Goal: Information Seeking & Learning: Find specific page/section

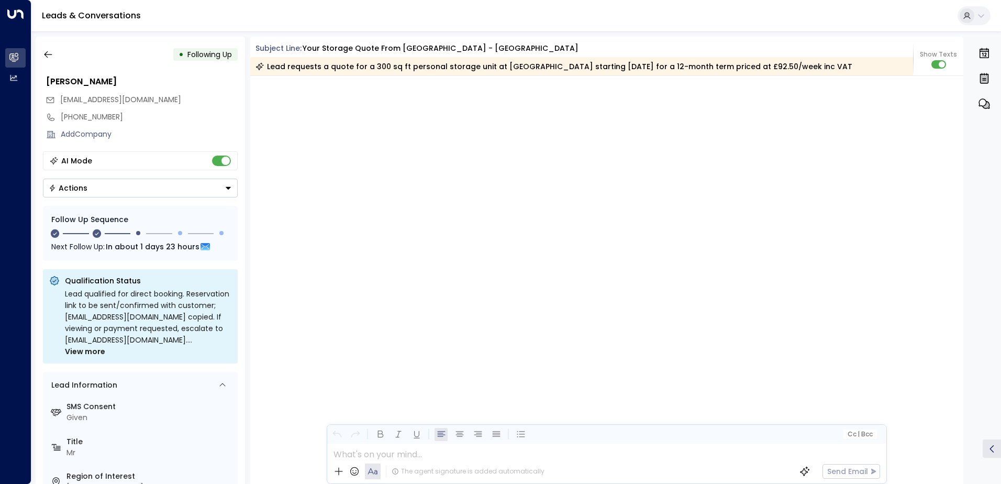
scroll to position [938, 0]
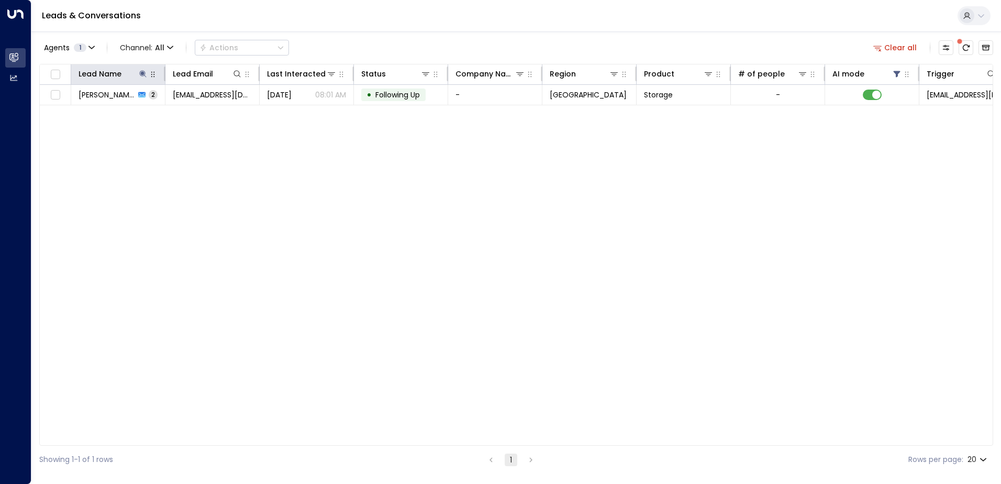
click at [148, 75] on button "button" at bounding box center [153, 74] width 10 height 10
click at [142, 70] on icon at bounding box center [143, 74] width 8 height 8
type input "*"
type input "*****"
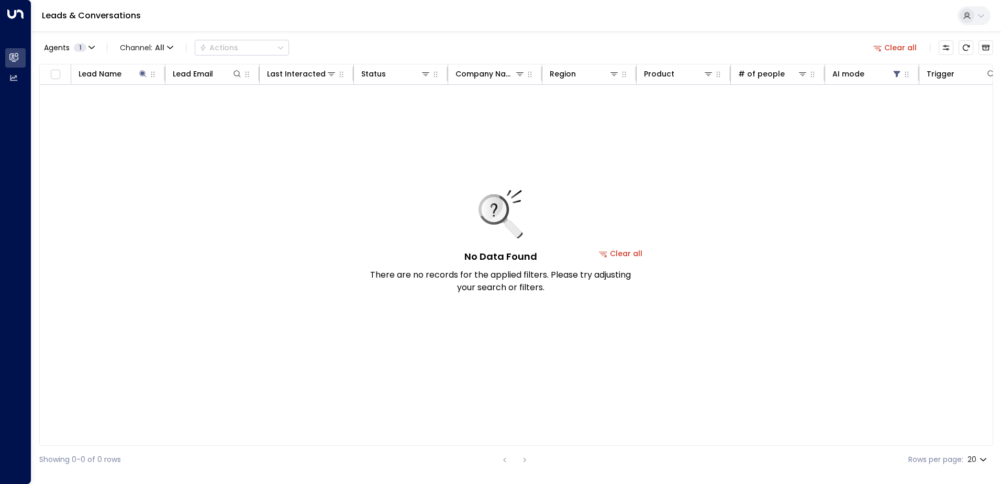
click at [289, 276] on div "No Data Found There are no records for the applied filters. Please try adjustin…" at bounding box center [621, 253] width 1162 height 337
click at [76, 49] on span "1" at bounding box center [80, 47] width 13 height 8
click at [183, 181] on div at bounding box center [500, 242] width 1001 height 484
click at [892, 49] on button "Clear all" at bounding box center [895, 47] width 52 height 15
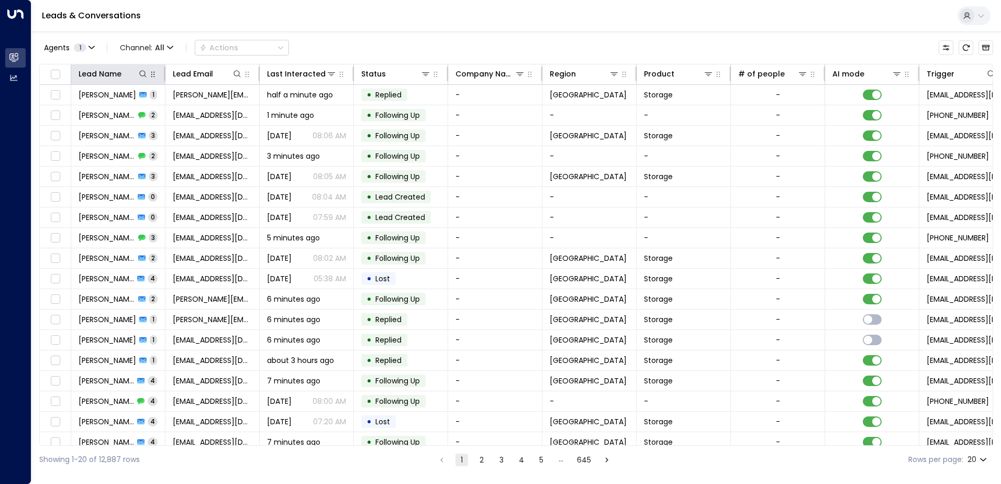
click at [149, 78] on icon "button" at bounding box center [153, 74] width 8 height 8
click at [143, 80] on div "Lead Name" at bounding box center [113, 74] width 70 height 13
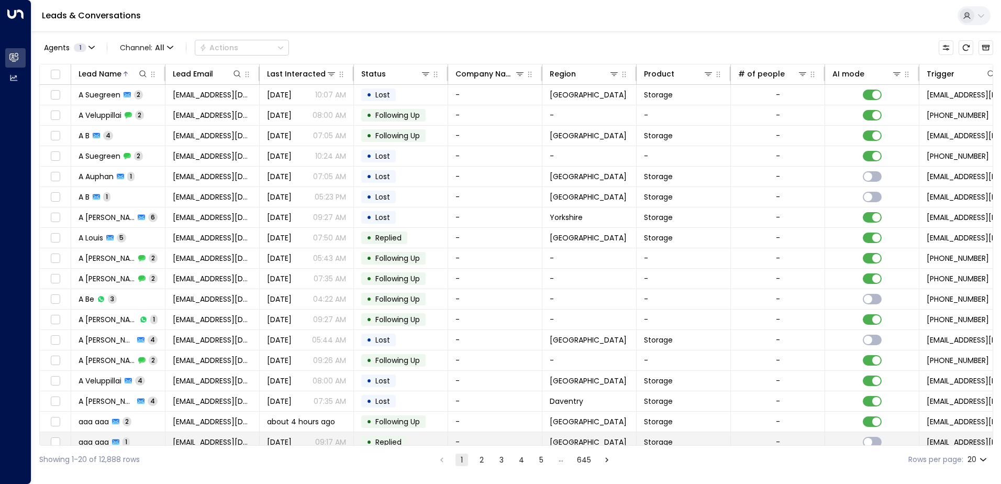
click at [743, 441] on td "-" at bounding box center [778, 442] width 94 height 20
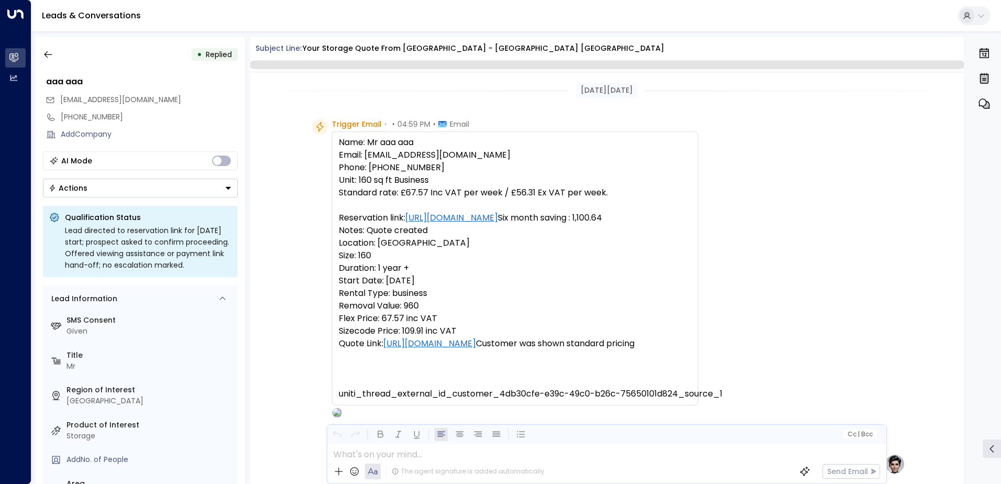
scroll to position [395, 0]
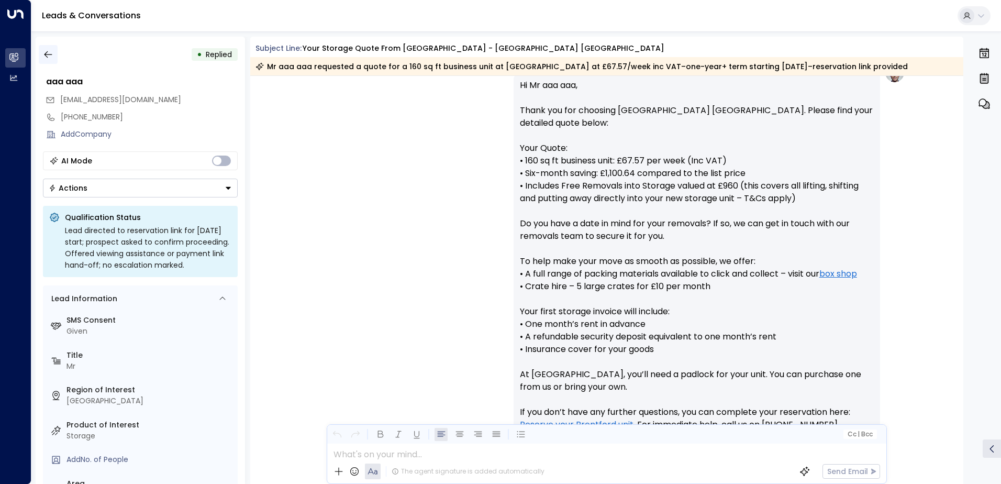
click at [54, 57] on button "button" at bounding box center [48, 54] width 19 height 19
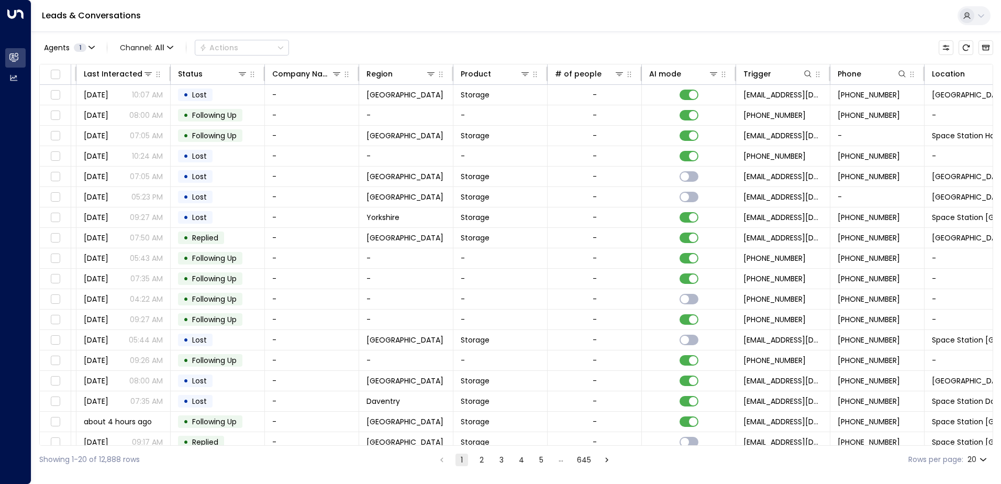
scroll to position [0, 214]
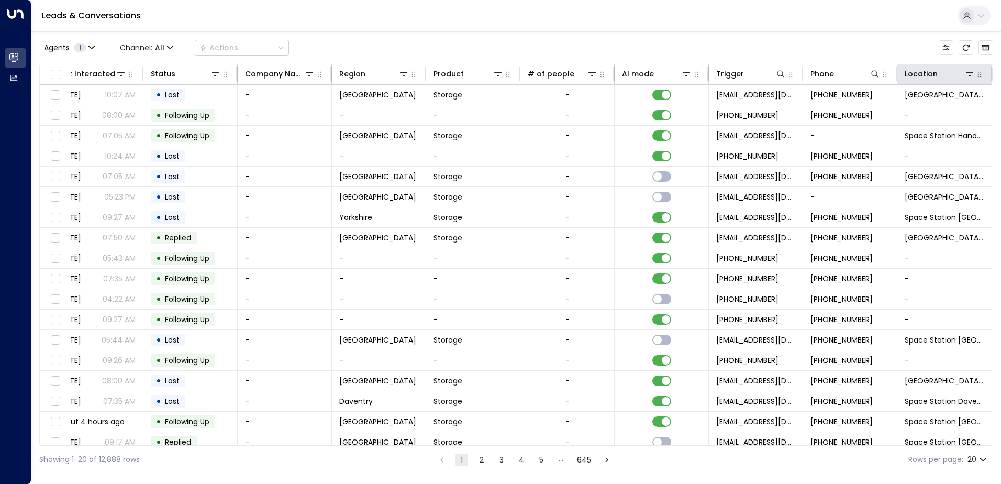
click at [975, 75] on icon "button" at bounding box center [979, 74] width 8 height 8
click at [967, 80] on th "Location" at bounding box center [944, 74] width 94 height 20
click at [967, 73] on icon at bounding box center [968, 74] width 7 height 4
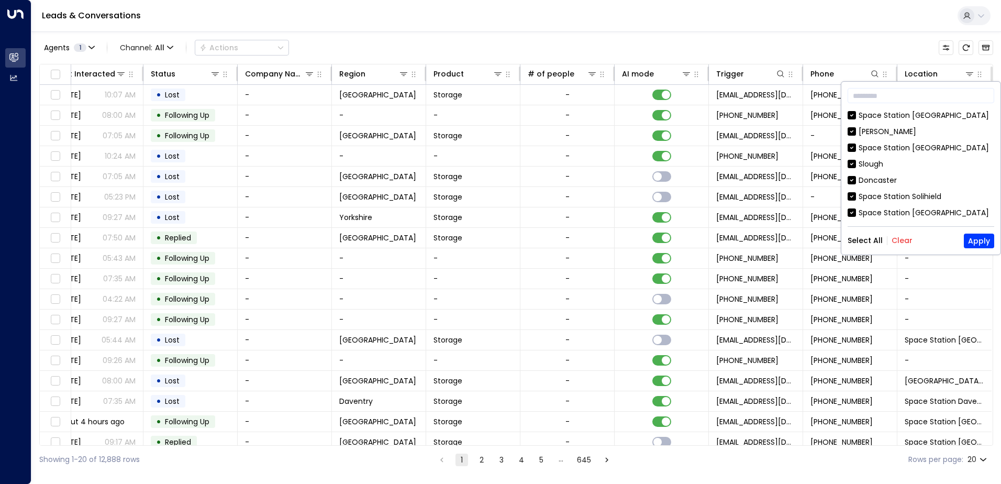
click at [907, 239] on button "Clear" at bounding box center [901, 240] width 21 height 8
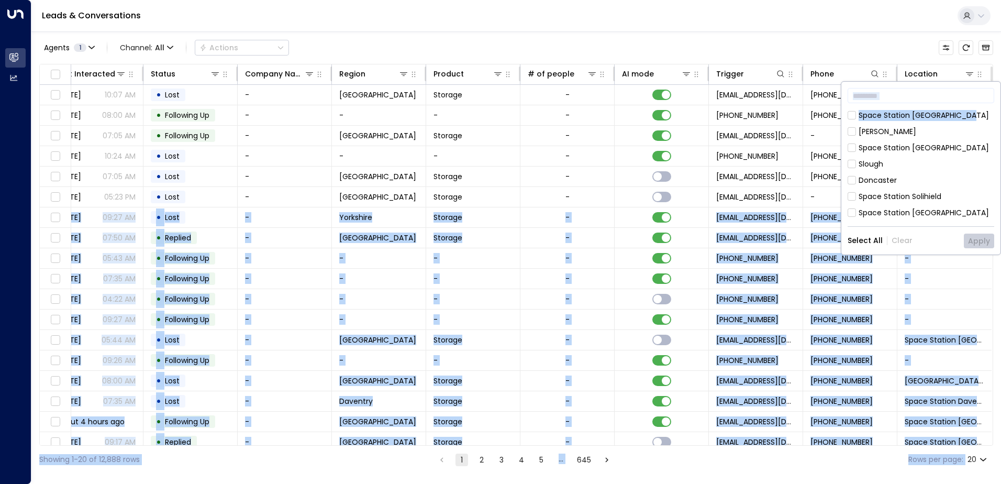
drag, startPoint x: 994, startPoint y: 122, endPoint x: 1002, endPoint y: 194, distance: 72.6
click at [1000, 194] on html "Overview Leads & Conversations Leads & Conversations Analytics Analytics Leads …" at bounding box center [500, 236] width 1001 height 473
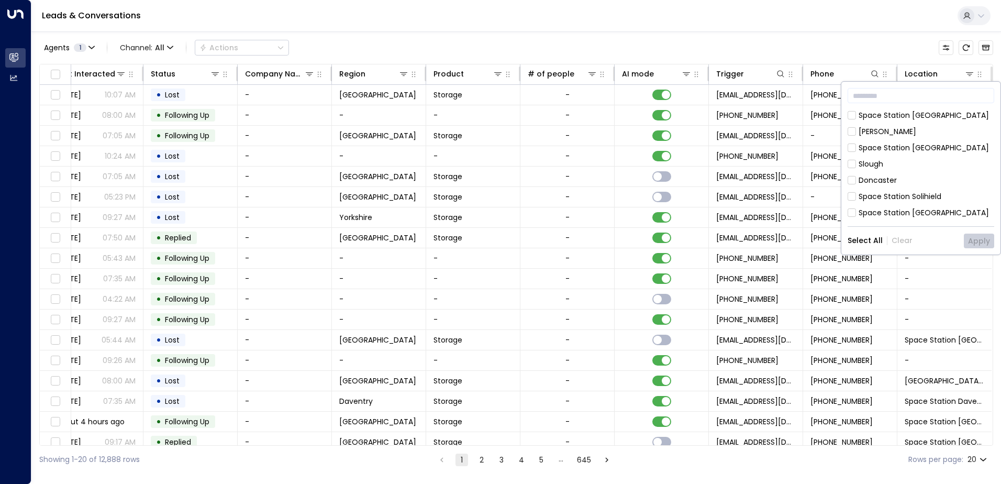
drag, startPoint x: 1002, startPoint y: 194, endPoint x: 969, endPoint y: 163, distance: 45.1
click at [969, 163] on div "Slough" at bounding box center [920, 164] width 147 height 11
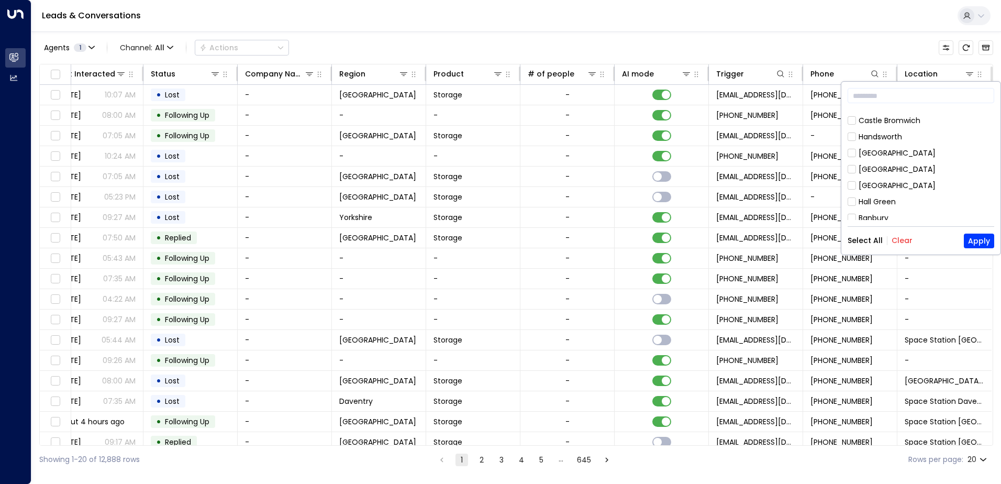
scroll to position [379, 0]
click at [910, 174] on div "[GEOGRAPHIC_DATA]" at bounding box center [896, 179] width 77 height 11
click at [972, 241] on button "Apply" at bounding box center [978, 240] width 30 height 15
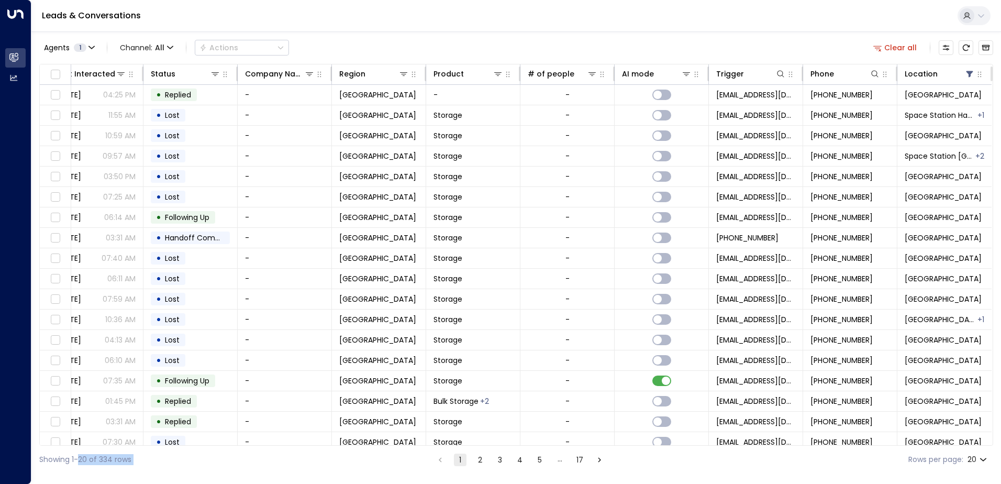
drag, startPoint x: 349, startPoint y: 445, endPoint x: 77, endPoint y: 445, distance: 271.6
click at [77, 445] on div "Showing 1-20 of 334 rows 1 2 3 4 5 … 17 Rows per page: 20 **" at bounding box center [515, 459] width 953 height 28
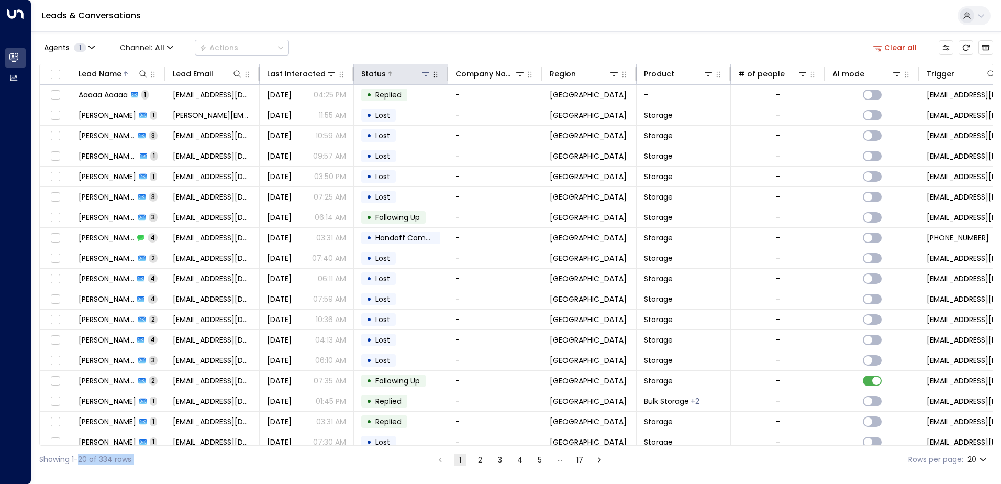
click at [428, 77] on icon at bounding box center [425, 74] width 8 height 8
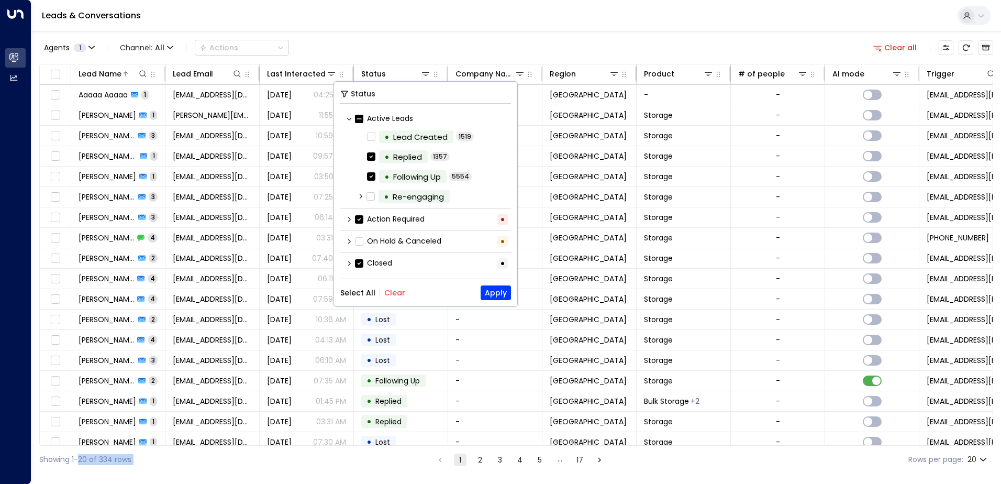
click at [388, 297] on button "Clear" at bounding box center [394, 292] width 21 height 8
click at [492, 287] on button "Apply" at bounding box center [495, 292] width 30 height 15
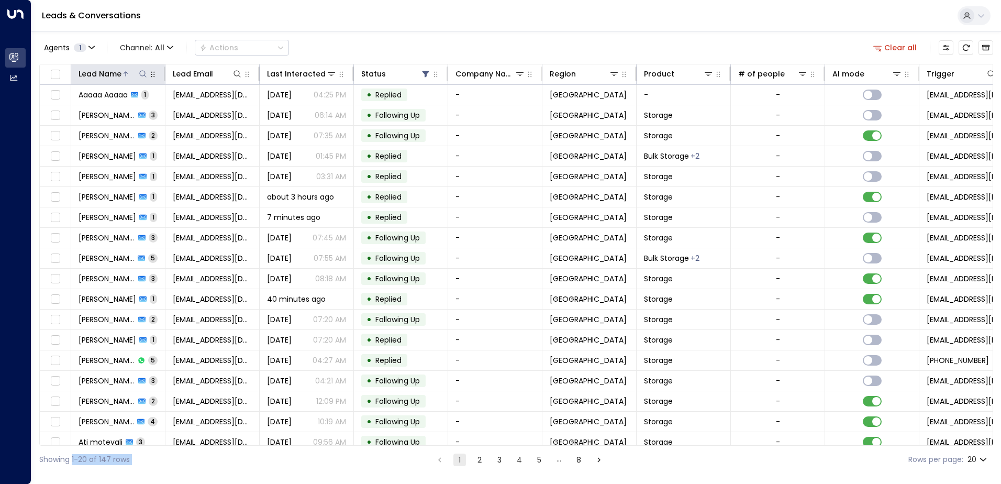
click at [140, 72] on icon at bounding box center [142, 73] width 7 height 7
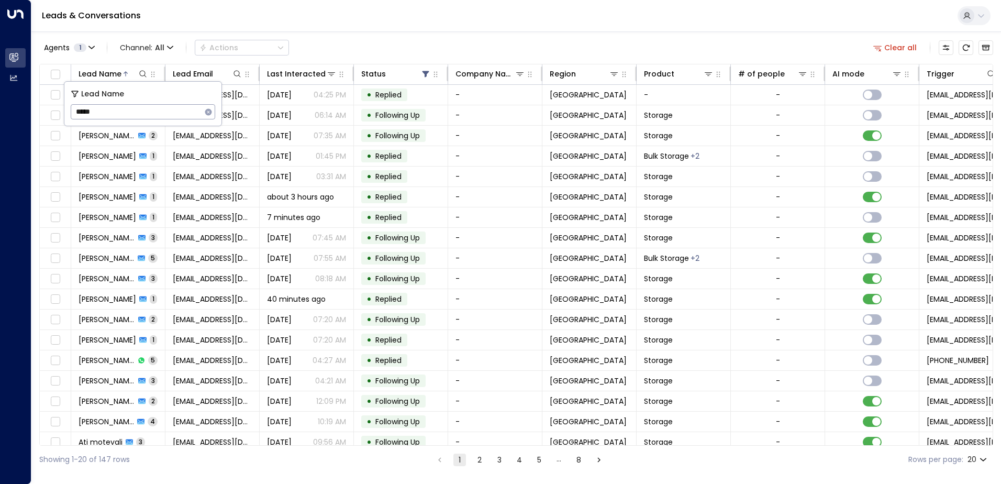
type input "*****"
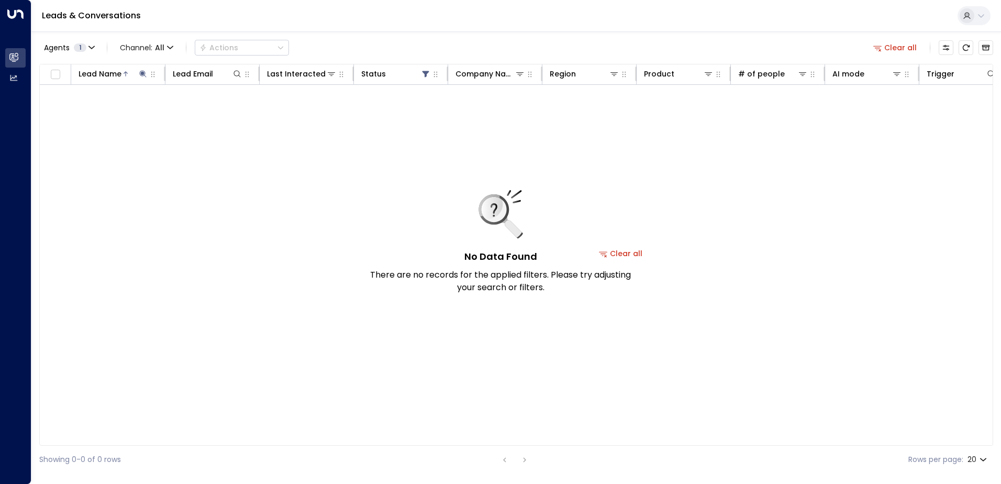
click at [396, 19] on div "Leads & Conversations" at bounding box center [515, 16] width 969 height 32
click at [88, 46] on icon "button" at bounding box center [91, 47] width 6 height 6
click at [104, 92] on button "Clear" at bounding box center [100, 95] width 21 height 8
click at [228, 120] on div at bounding box center [500, 242] width 1001 height 484
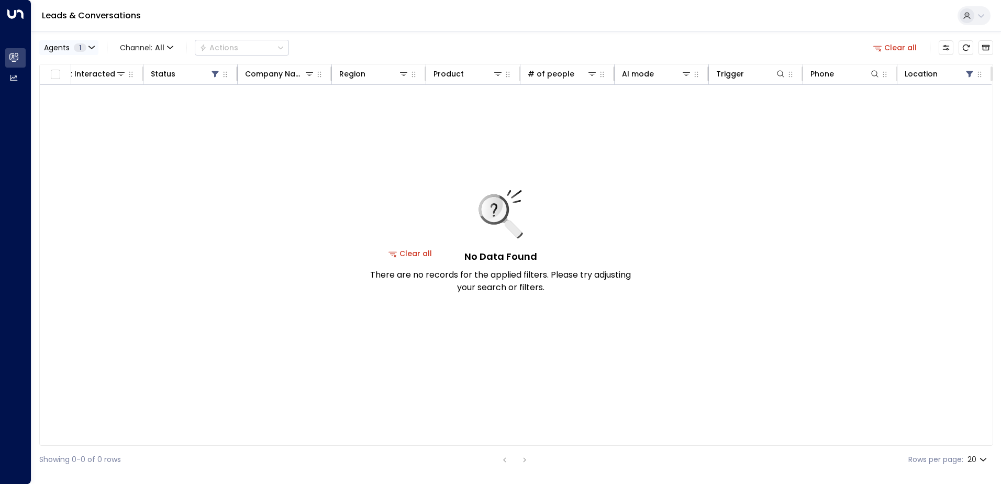
click at [68, 44] on span "Agents" at bounding box center [57, 47] width 26 height 7
click at [156, 44] on div at bounding box center [500, 242] width 1001 height 484
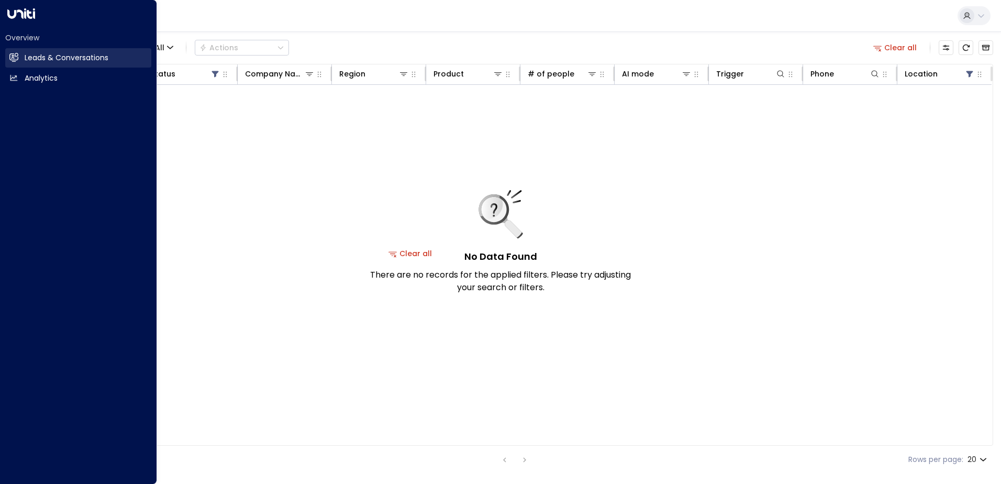
click at [16, 54] on icon at bounding box center [13, 57] width 9 height 9
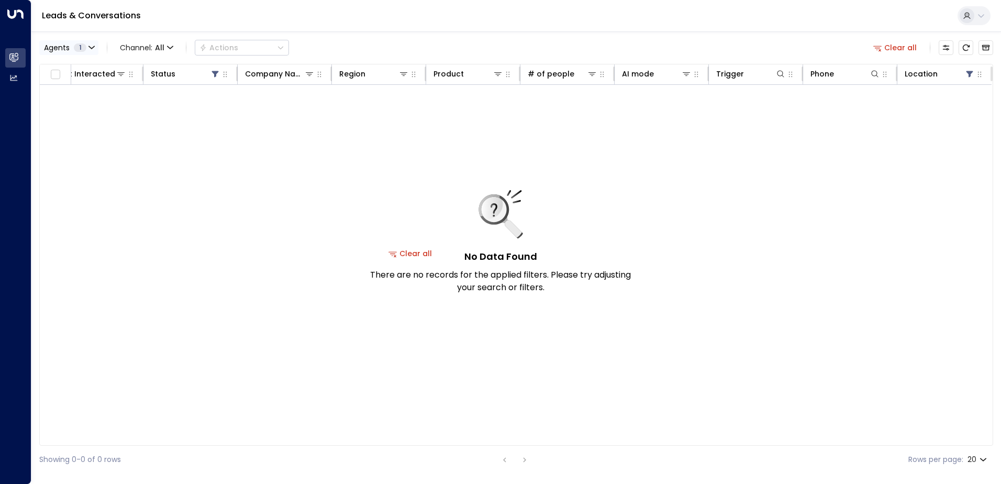
click at [77, 48] on span "1" at bounding box center [80, 47] width 13 height 8
click at [171, 94] on button "Apply" at bounding box center [177, 94] width 30 height 15
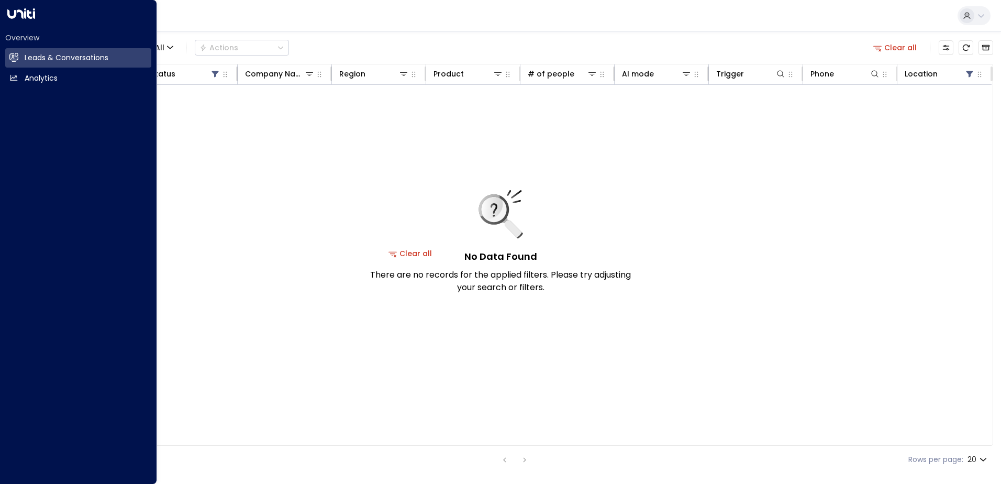
click at [13, 12] on icon at bounding box center [21, 13] width 28 height 10
click at [7, 23] on div "Overview Leads & Conversations Leads & Conversations Analytics Analytics" at bounding box center [78, 242] width 157 height 484
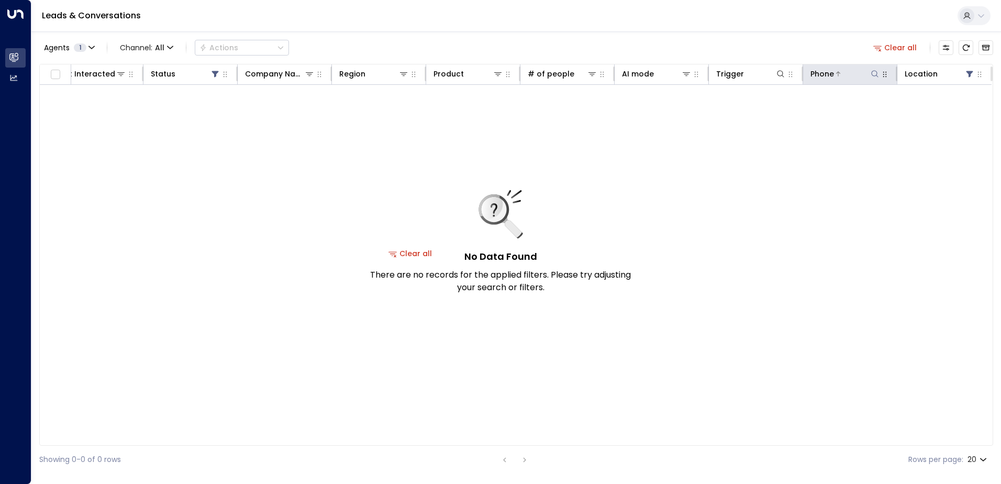
drag, startPoint x: 900, startPoint y: 42, endPoint x: 872, endPoint y: 75, distance: 43.1
click at [901, 42] on button "Clear all" at bounding box center [895, 47] width 52 height 15
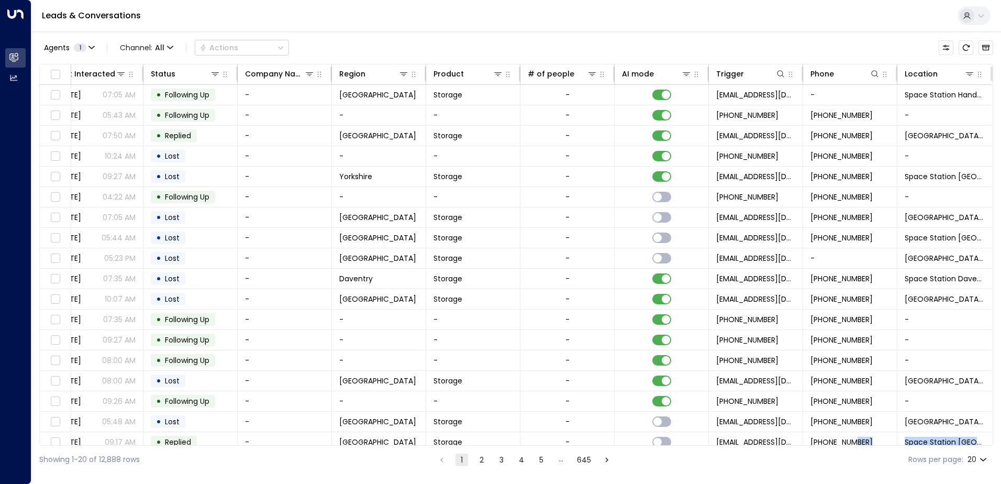
scroll to position [51, 210]
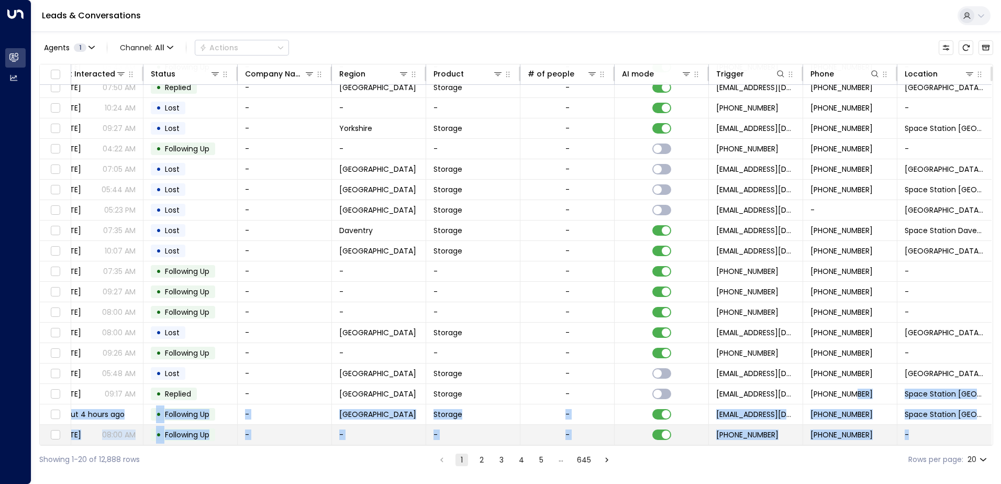
drag, startPoint x: 850, startPoint y: 441, endPoint x: 970, endPoint y: 437, distance: 120.4
click at [970, 437] on tbody "A B 4 [EMAIL_ADDRESS][DOMAIN_NAME] [DATE] 07:05 AM • Following Up - Birmingham …" at bounding box center [410, 241] width 1162 height 408
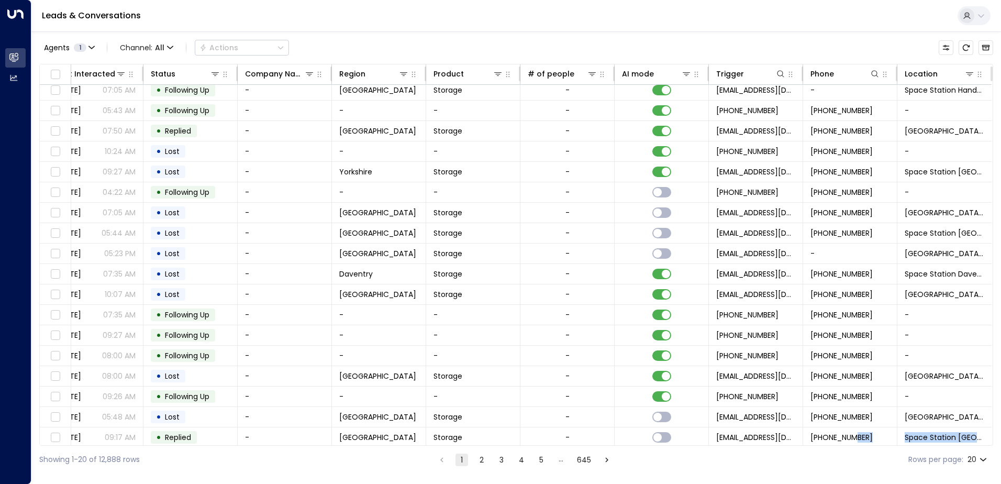
scroll to position [0, 210]
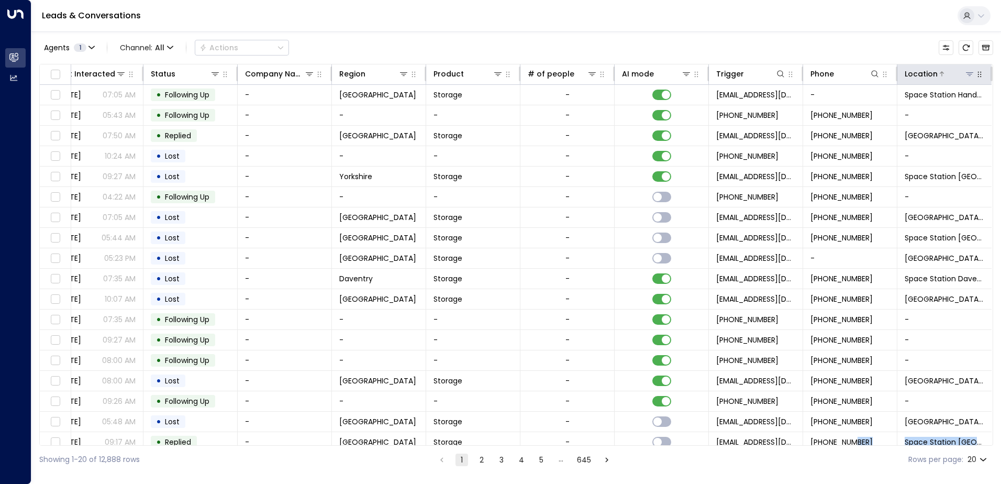
click at [965, 75] on icon at bounding box center [969, 74] width 8 height 8
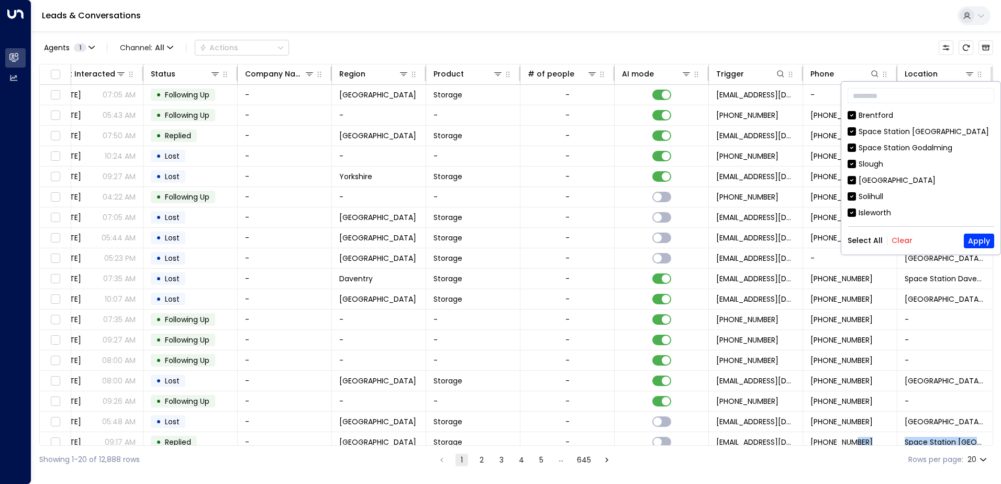
click at [894, 240] on button "Clear" at bounding box center [901, 240] width 21 height 8
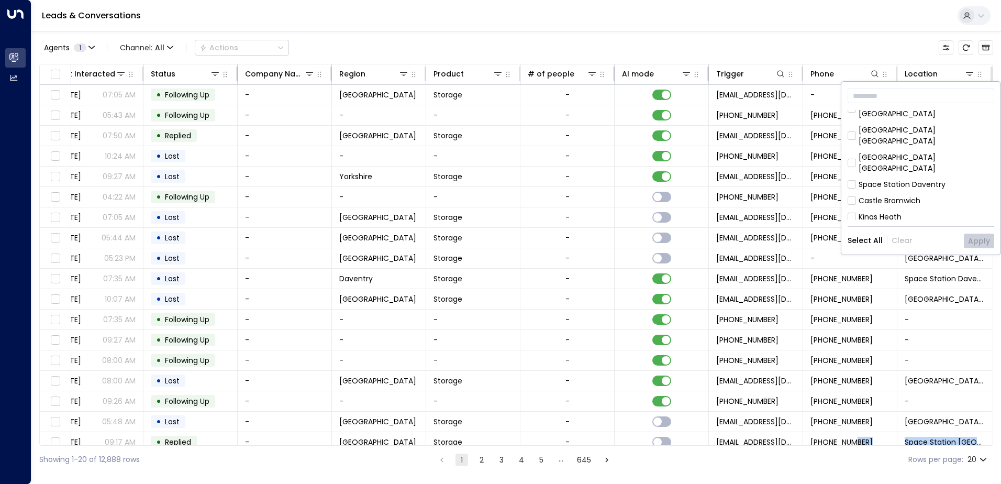
scroll to position [487, 0]
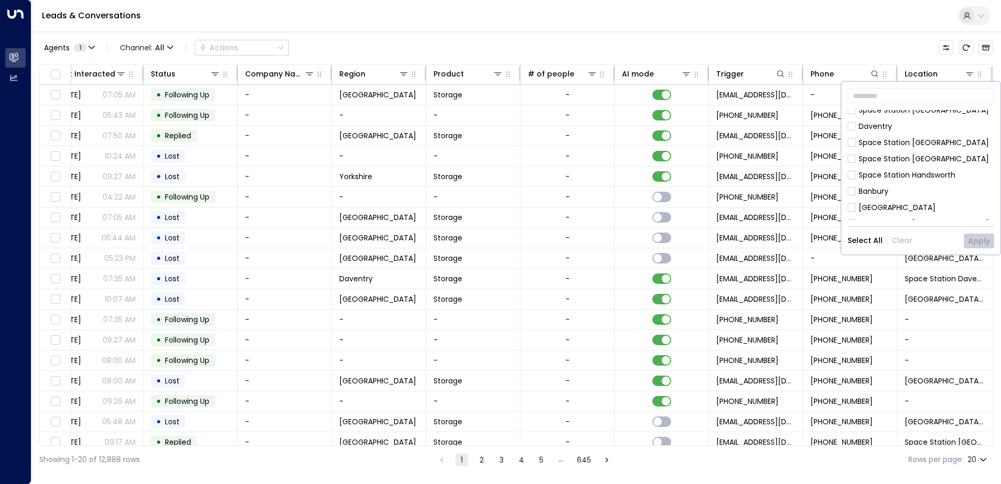
click at [904, 202] on div "[GEOGRAPHIC_DATA]" at bounding box center [896, 207] width 77 height 11
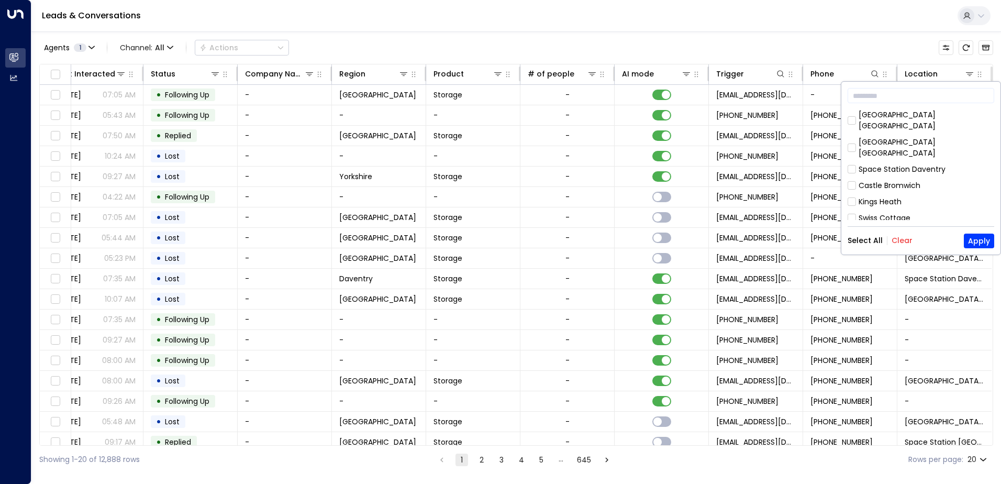
scroll to position [330, 0]
drag, startPoint x: 977, startPoint y: 218, endPoint x: 984, endPoint y: 197, distance: 21.9
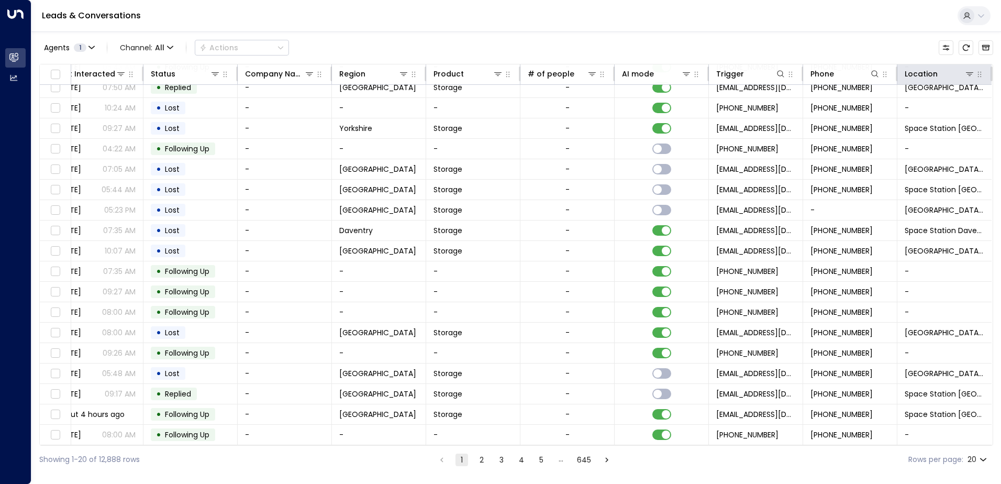
scroll to position [0, 214]
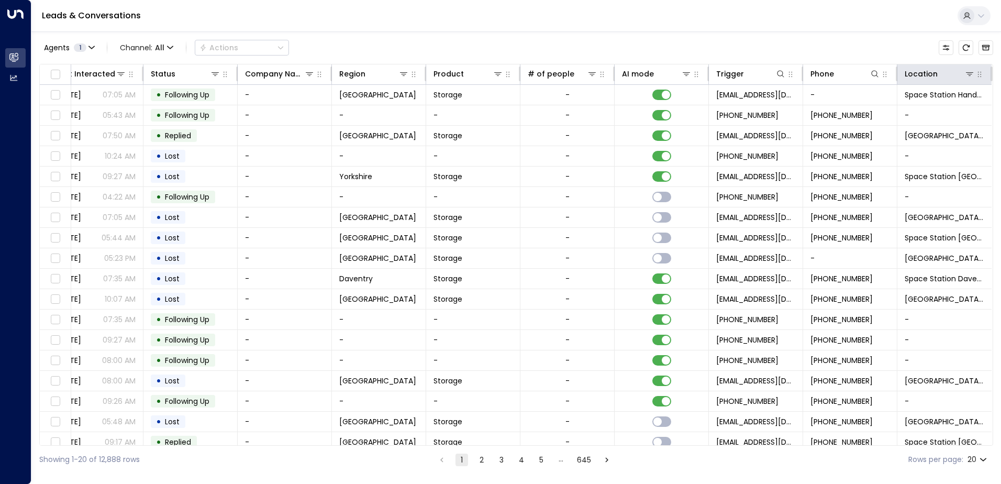
drag, startPoint x: 834, startPoint y: 195, endPoint x: 963, endPoint y: 80, distance: 172.3
click at [964, 78] on button at bounding box center [969, 74] width 10 height 10
click at [965, 72] on icon at bounding box center [968, 74] width 7 height 4
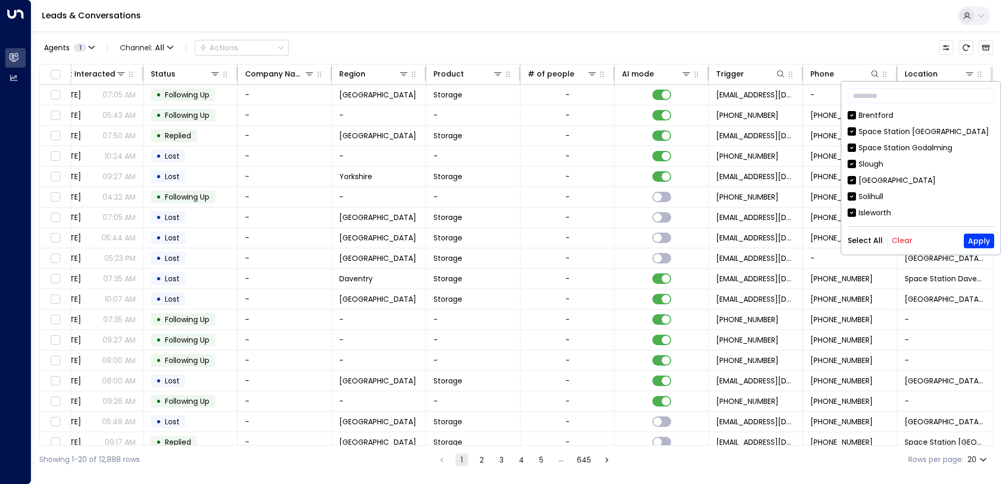
click at [902, 240] on button "Clear" at bounding box center [901, 240] width 21 height 8
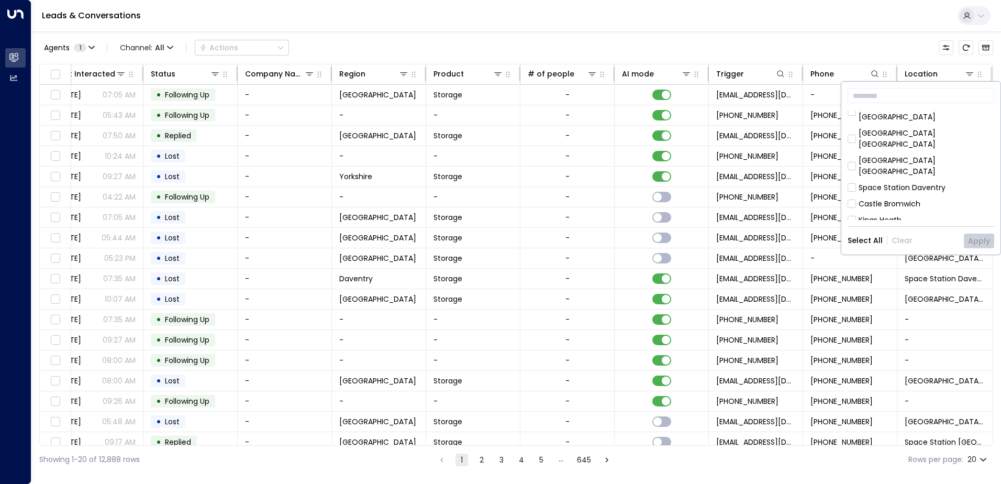
scroll to position [349, 0]
click at [894, 211] on div "Hall Green" at bounding box center [876, 216] width 37 height 11
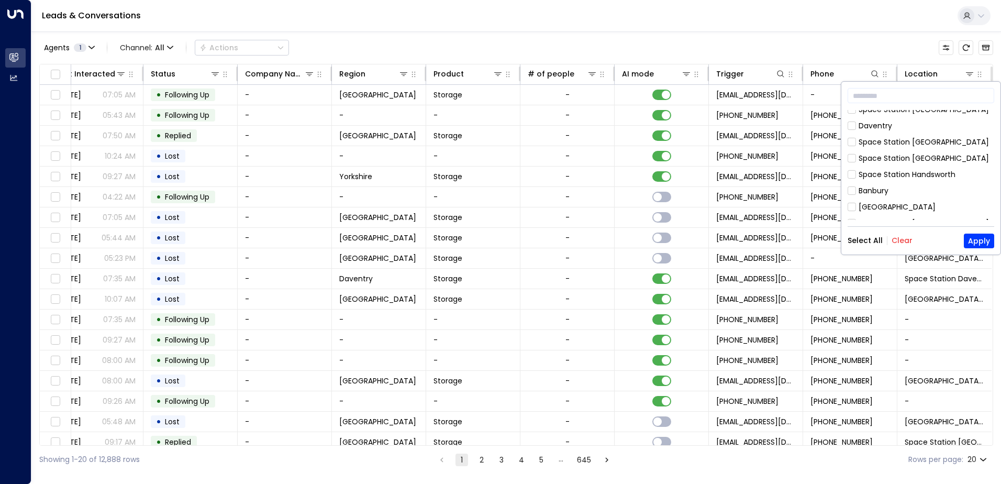
scroll to position [505, 0]
click at [925, 184] on div "[GEOGRAPHIC_DATA]" at bounding box center [896, 189] width 77 height 11
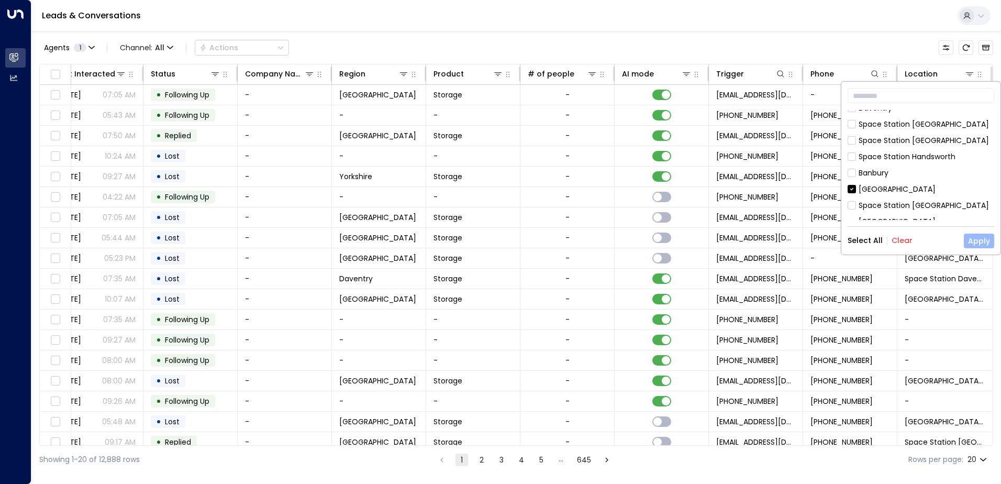
click at [981, 245] on button "Apply" at bounding box center [978, 240] width 30 height 15
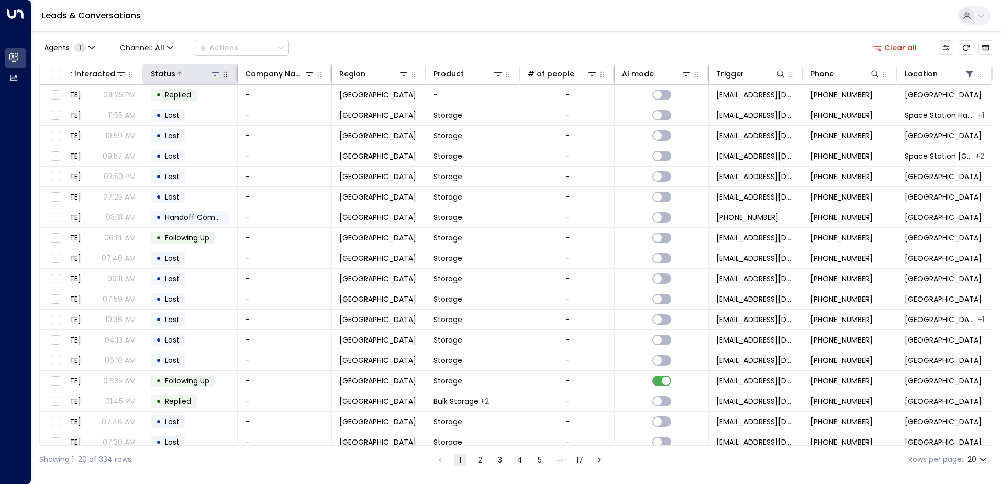
click at [211, 75] on icon at bounding box center [215, 74] width 8 height 8
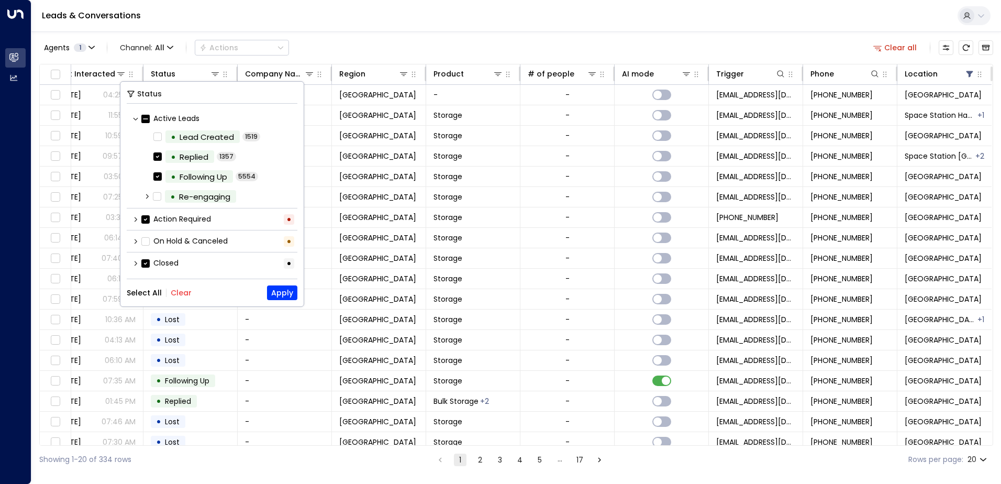
click at [181, 293] on button "Clear" at bounding box center [181, 292] width 21 height 8
click at [282, 290] on button "Apply" at bounding box center [282, 292] width 30 height 15
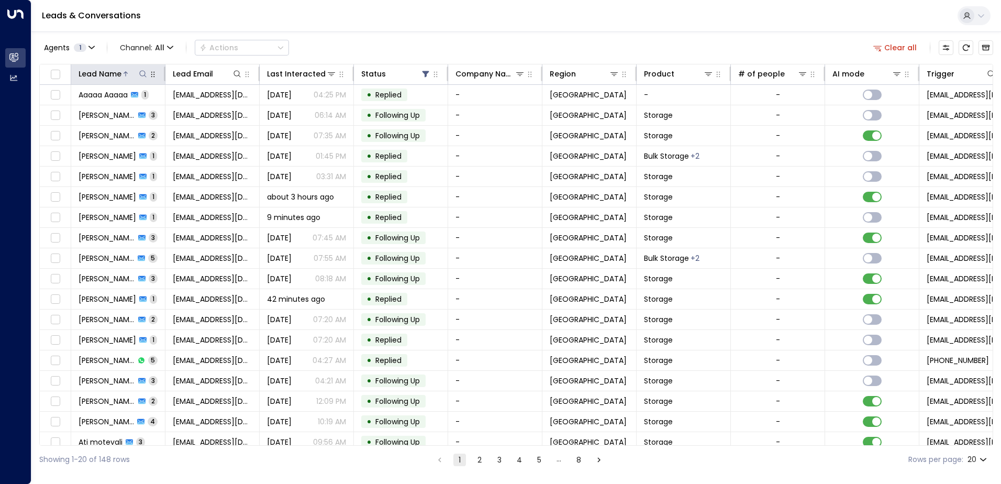
click at [139, 69] on button at bounding box center [143, 74] width 10 height 10
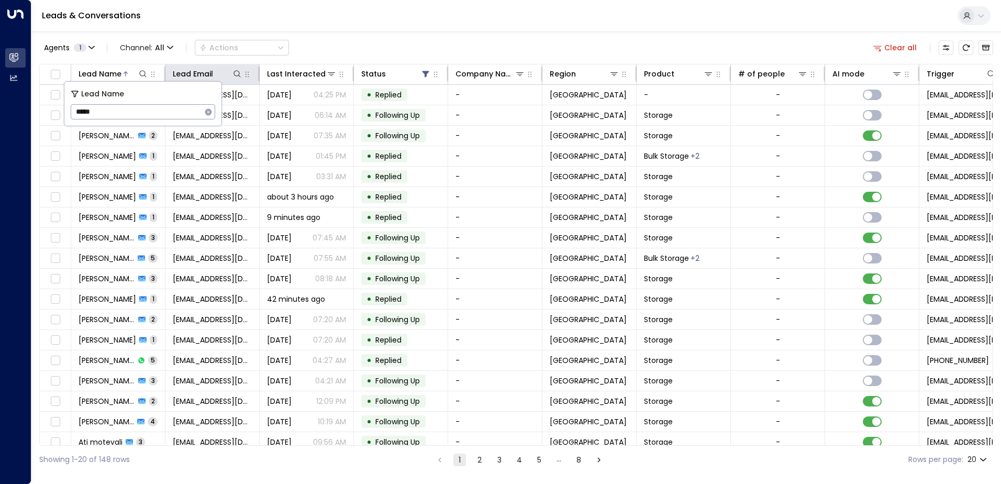
type input "*****"
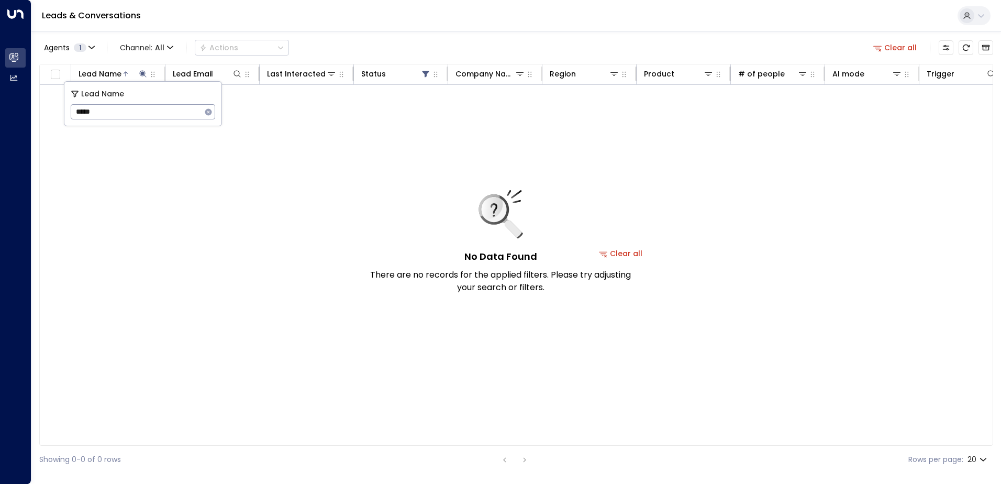
click at [366, 17] on div "Leads & Conversations" at bounding box center [515, 16] width 969 height 32
click at [137, 73] on div at bounding box center [134, 74] width 27 height 10
click at [140, 76] on icon at bounding box center [143, 74] width 8 height 8
click at [208, 113] on icon "button" at bounding box center [208, 112] width 8 height 8
click at [398, 3] on div "Leads & Conversations" at bounding box center [515, 16] width 969 height 32
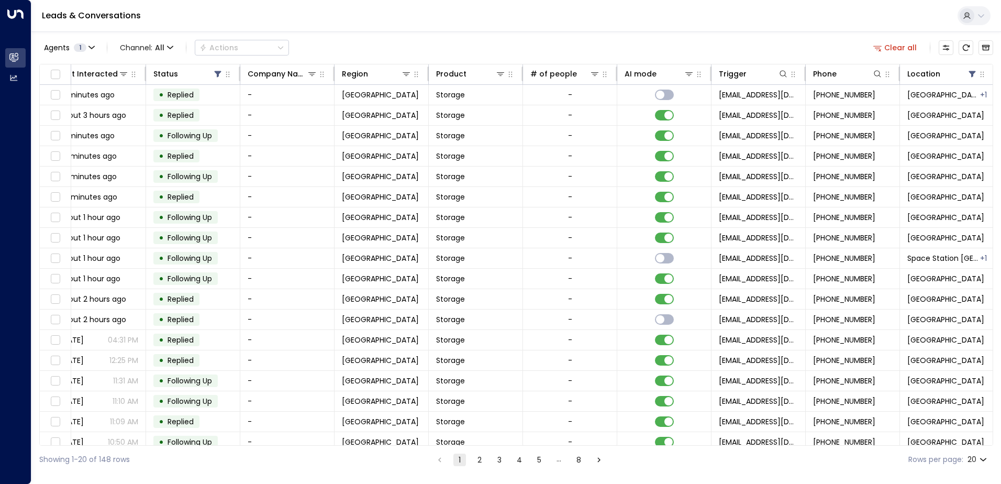
scroll to position [0, 214]
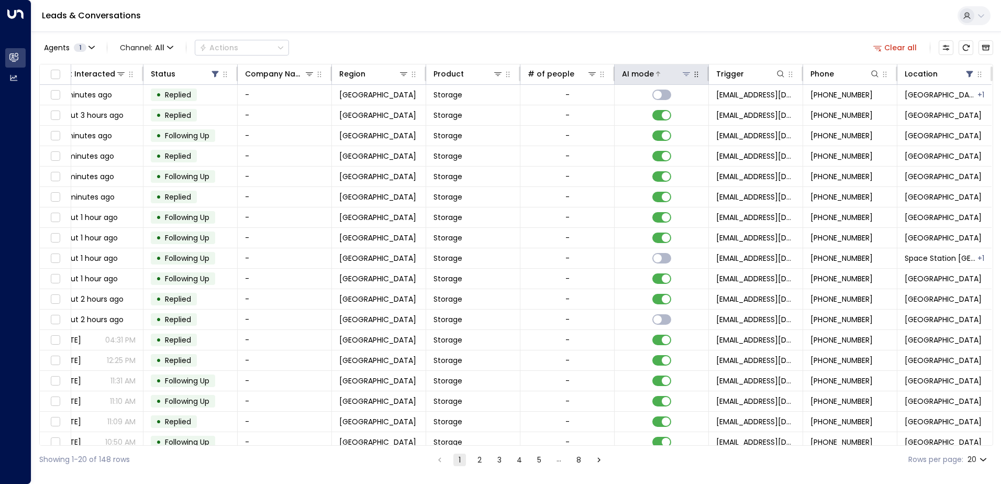
click at [681, 78] on button at bounding box center [686, 74] width 10 height 10
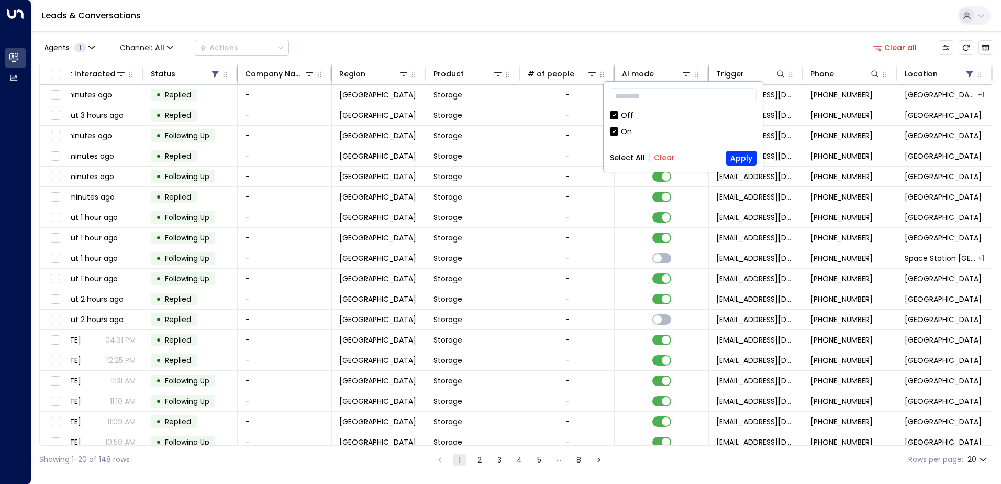
click at [623, 108] on div "​ Off On Select All Clear Apply" at bounding box center [682, 127] width 159 height 90
click at [624, 117] on div "Off" at bounding box center [627, 115] width 13 height 11
click at [733, 156] on button "Apply" at bounding box center [741, 158] width 30 height 15
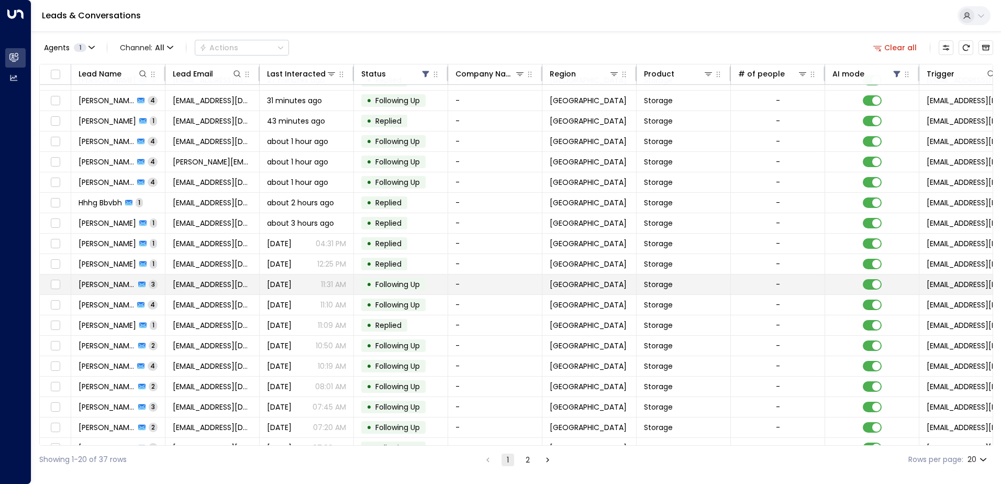
scroll to position [51, 0]
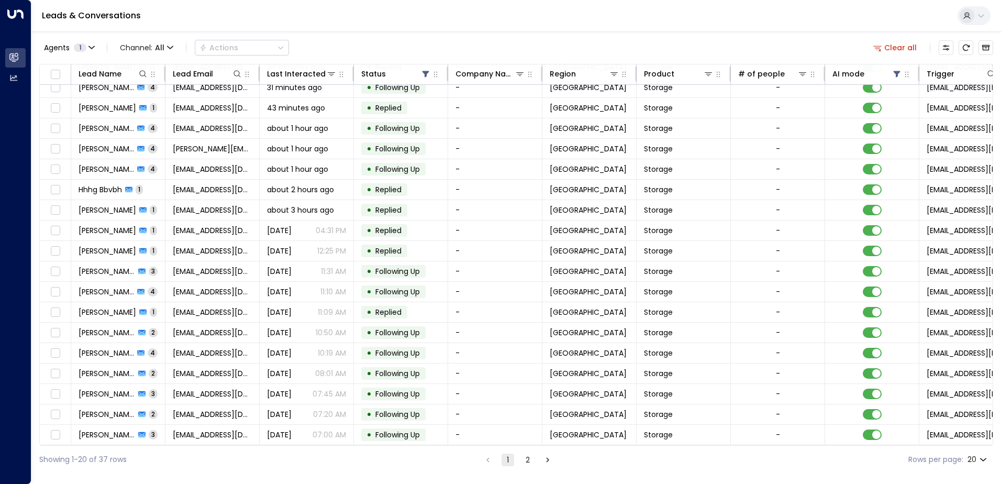
click at [525, 459] on button "2" at bounding box center [527, 459] width 13 height 13
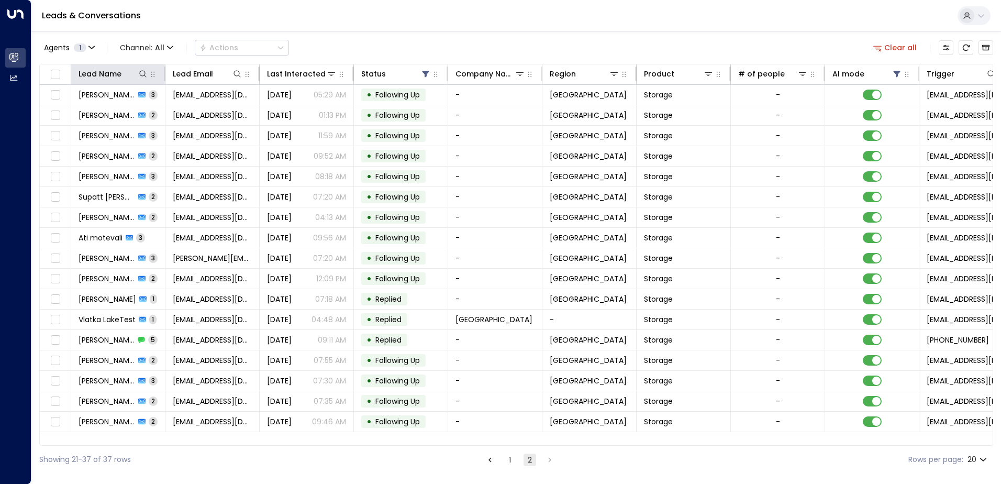
drag, startPoint x: 150, startPoint y: 72, endPoint x: 146, endPoint y: 81, distance: 9.6
click at [150, 74] on icon "button" at bounding box center [153, 74] width 8 height 8
click at [142, 71] on icon at bounding box center [143, 74] width 8 height 8
type input "****"
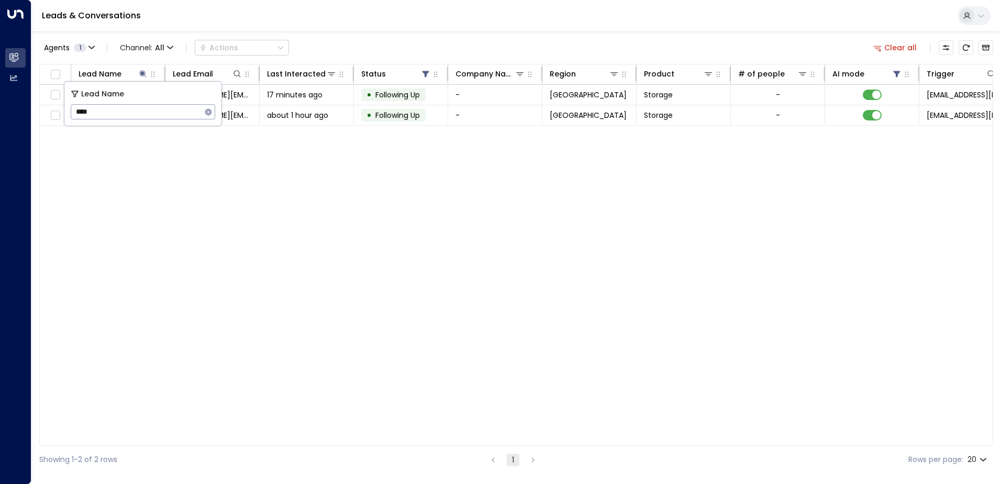
click at [320, 30] on div "Leads & Conversations" at bounding box center [515, 16] width 969 height 32
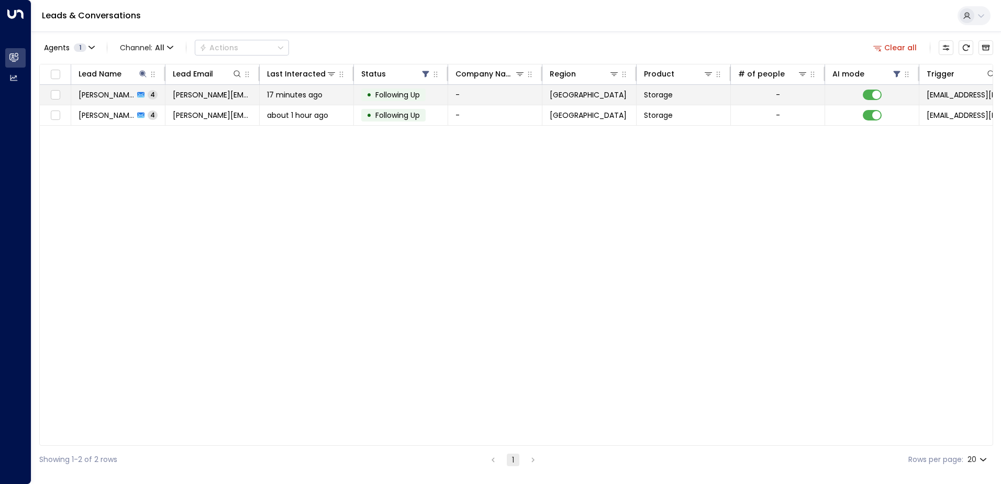
click at [89, 94] on span "[PERSON_NAME]" at bounding box center [105, 94] width 55 height 10
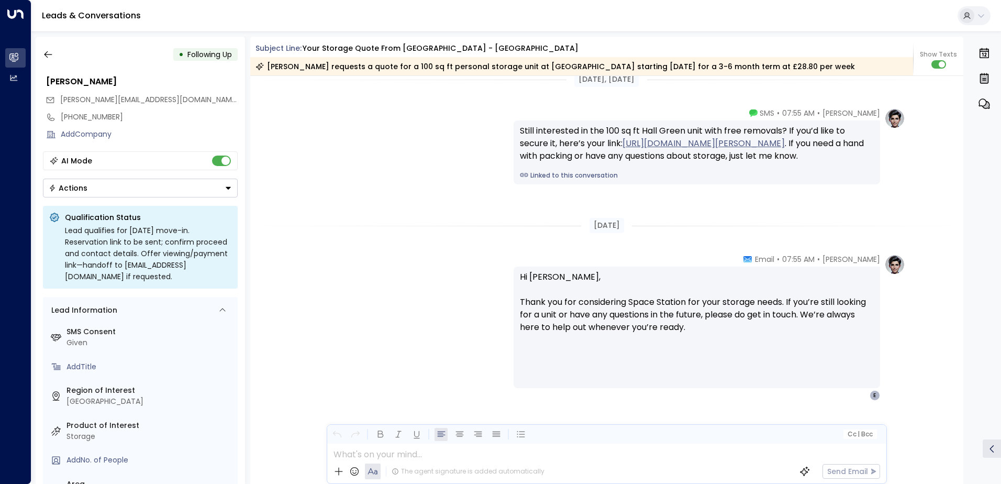
scroll to position [1769, 0]
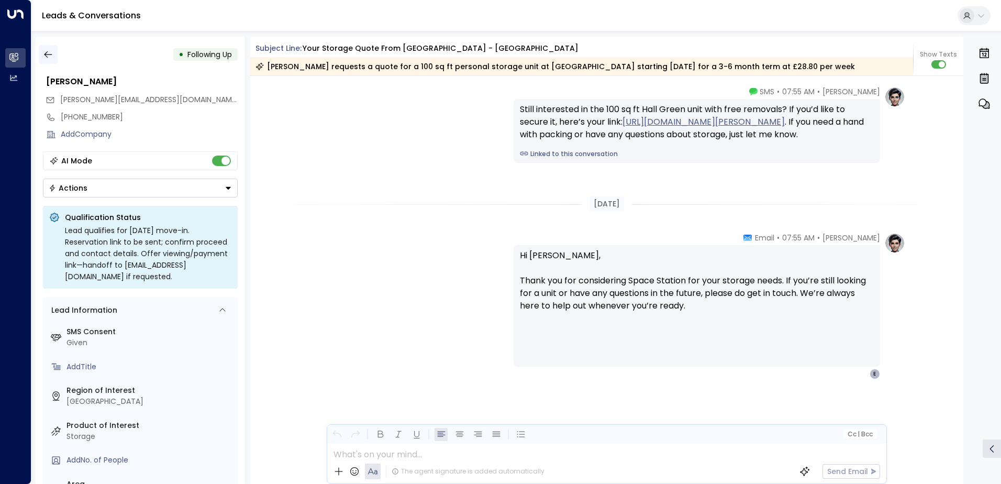
click at [43, 61] on button "button" at bounding box center [48, 54] width 19 height 19
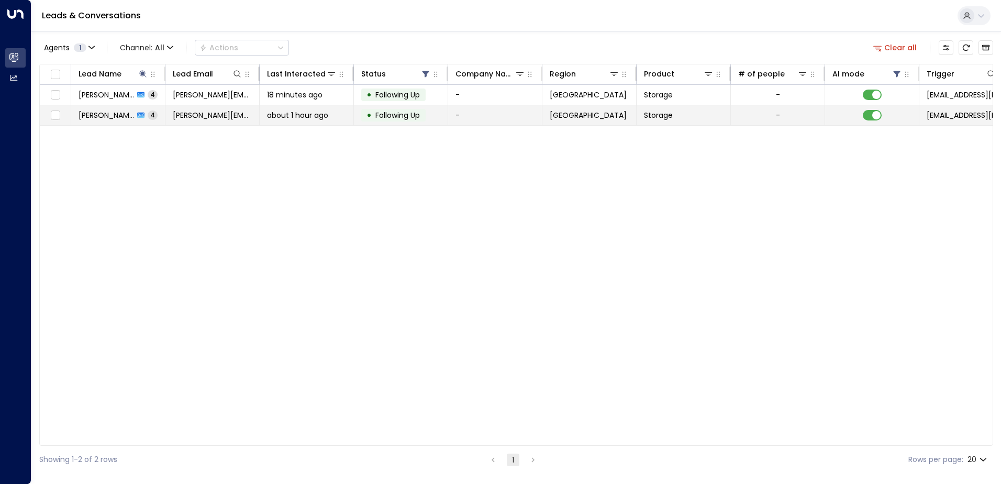
click at [106, 108] on td "[PERSON_NAME] 4" at bounding box center [118, 115] width 94 height 20
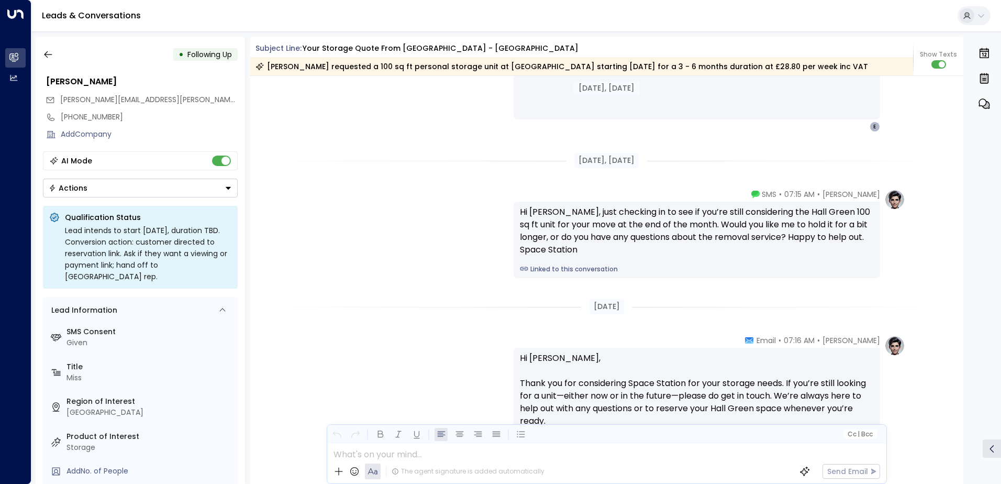
scroll to position [1493, 0]
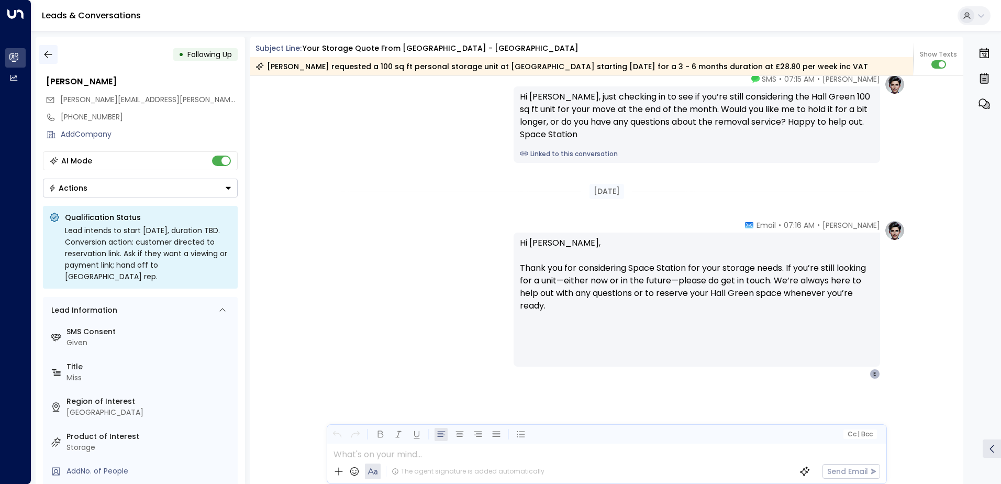
click at [51, 63] on button "button" at bounding box center [48, 54] width 19 height 19
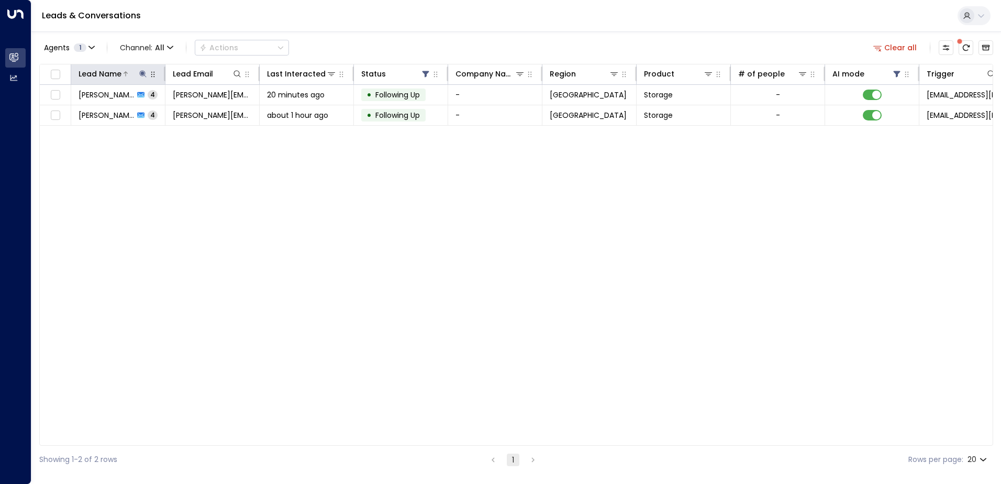
click at [142, 76] on icon at bounding box center [143, 74] width 8 height 8
click at [211, 110] on icon "button" at bounding box center [208, 111] width 7 height 7
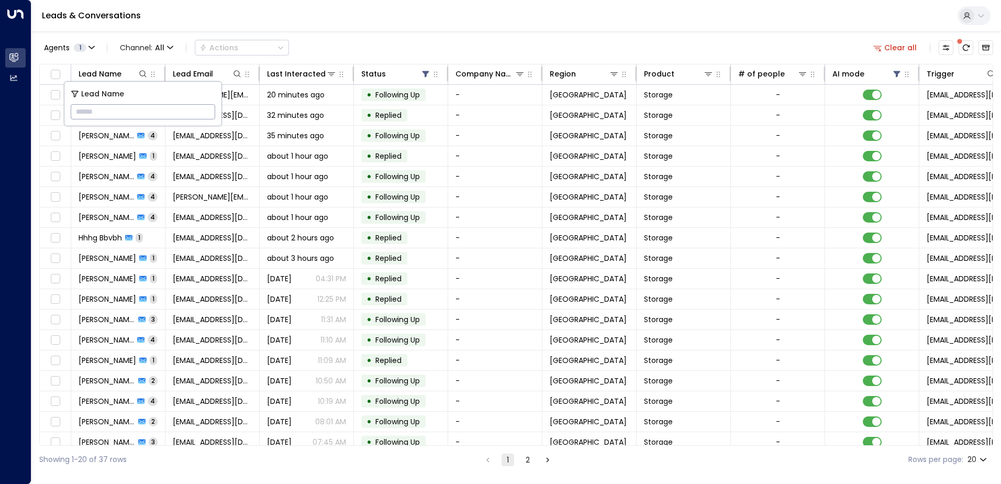
click at [106, 115] on input "text" at bounding box center [143, 111] width 144 height 19
type input "****"
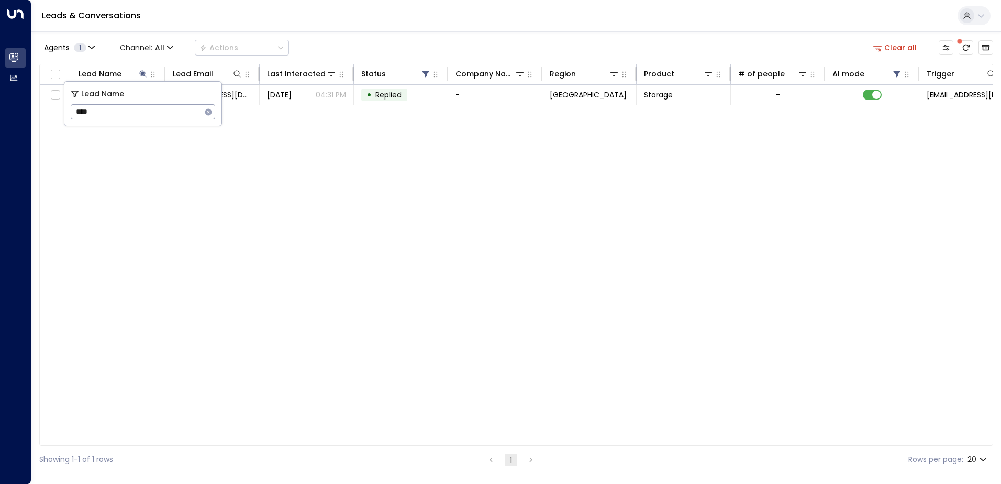
click at [593, 25] on div "Leads & Conversations" at bounding box center [515, 16] width 969 height 32
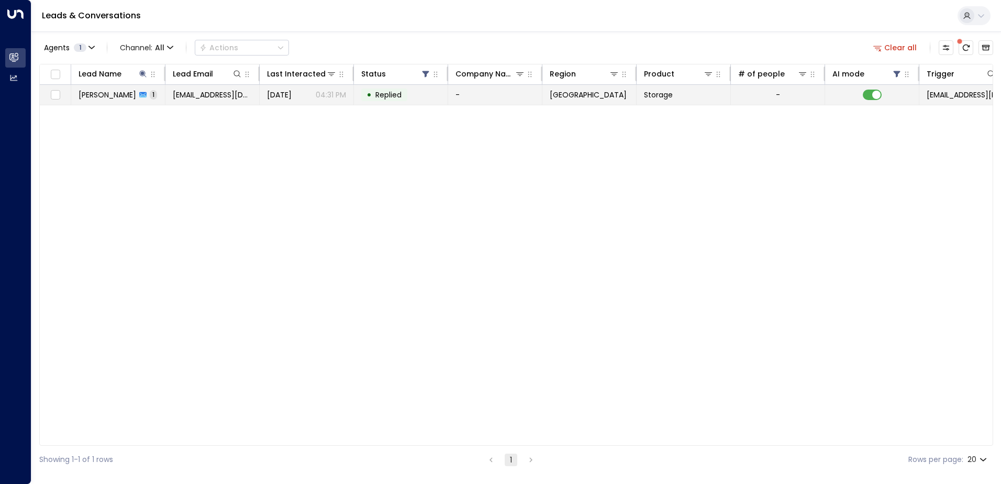
click at [106, 99] on span "[PERSON_NAME]" at bounding box center [107, 94] width 58 height 10
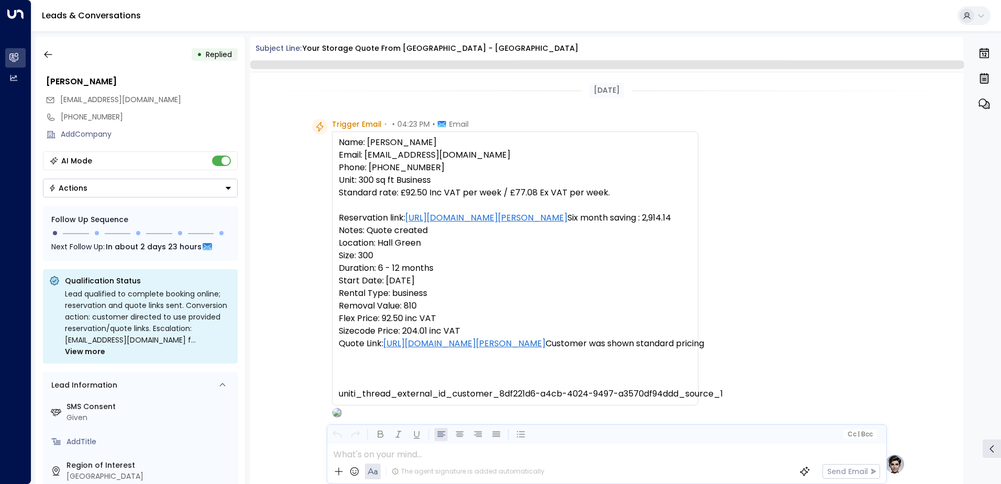
scroll to position [422, 0]
